Goal: Find specific page/section: Find specific page/section

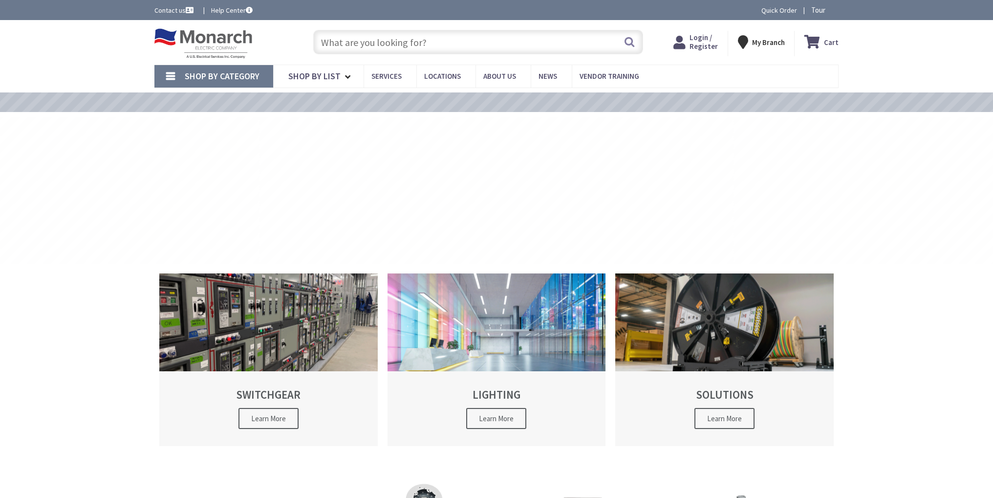
click at [390, 24] on div "Skip to Content Toggle Nav Search Cart My Cart Close" at bounding box center [496, 42] width 733 height 44
click at [385, 38] on input "text" at bounding box center [478, 42] width 330 height 24
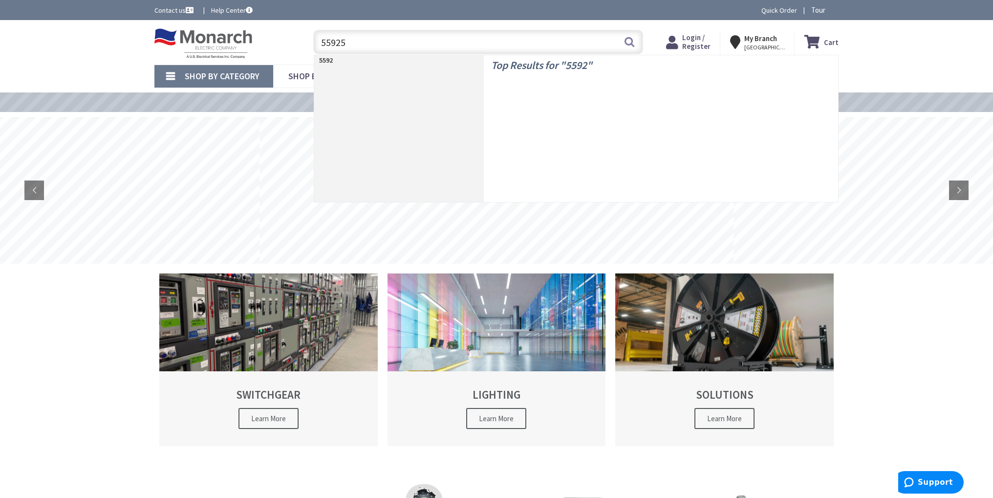
type input "559250"
